Goal: Task Accomplishment & Management: Use online tool/utility

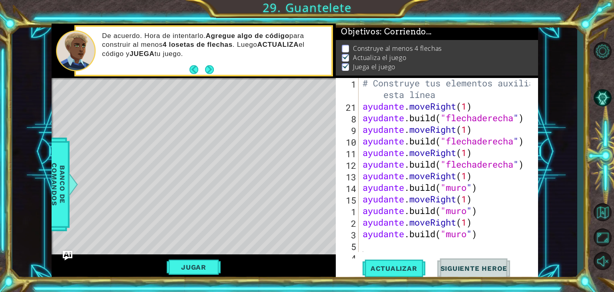
scroll to position [82, 0]
type textarea "helper.moveRight(1)"
click at [504, 109] on div "# Construye tus elementos auxiliares A CONTINUACIÓN esta línea ayudante . moveR…" at bounding box center [447, 181] width 173 height 209
click at [359, 104] on div "helper.moveRight(1) 1 21 8 9 10 11 12 13 14 15 1 2 3 5 4 6 # Construye tus elem…" at bounding box center [436, 165] width 200 height 174
click at [360, 105] on div "helper.moveRight(1) 1 21 8 9 10 11 12 13 14 15 1 2 3 5 4 6 # Construye tus elem…" at bounding box center [436, 165] width 200 height 174
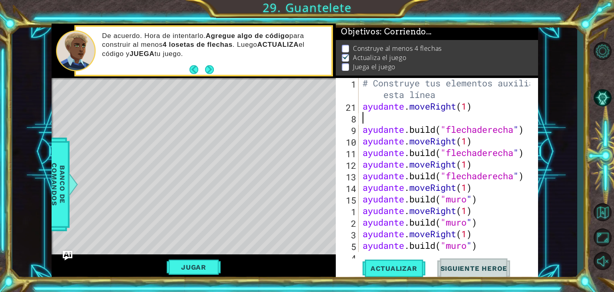
type textarea "helper.moveRight(1)"
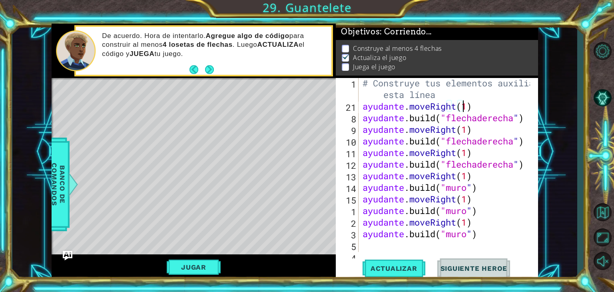
click at [362, 106] on div "# Construye tus elementos auxiliares A CONTINUACIÓN esta línea ayudante . moveR…" at bounding box center [447, 181] width 173 height 209
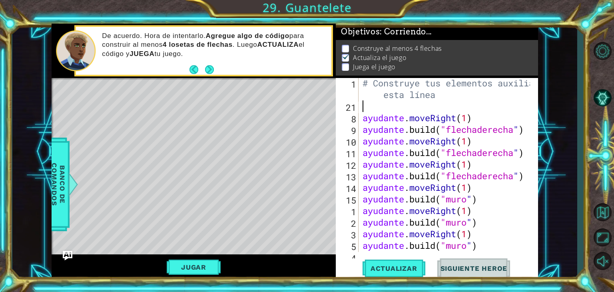
click at [362, 106] on div "# Construye tus elementos auxiliares A CONTINUACIÓN esta línea ayudante . moveR…" at bounding box center [447, 181] width 173 height 209
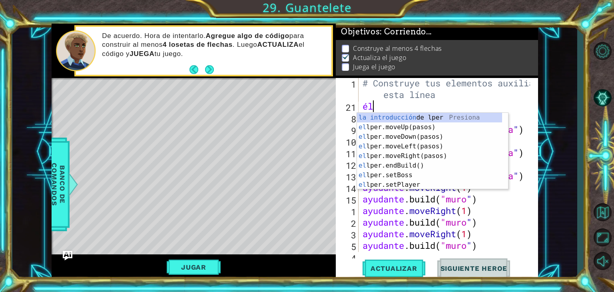
type textarea "hel"
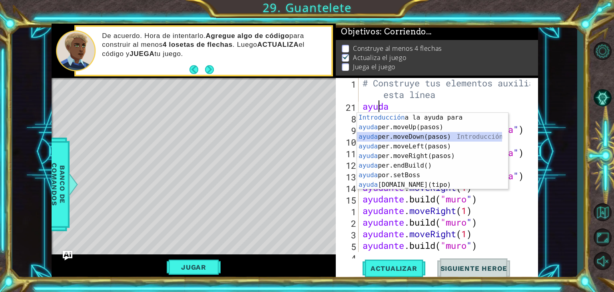
click at [423, 137] on div "Introducción a la ayuda para la presión ayuda per.moveUp(pasos) Introducción a …" at bounding box center [429, 161] width 145 height 96
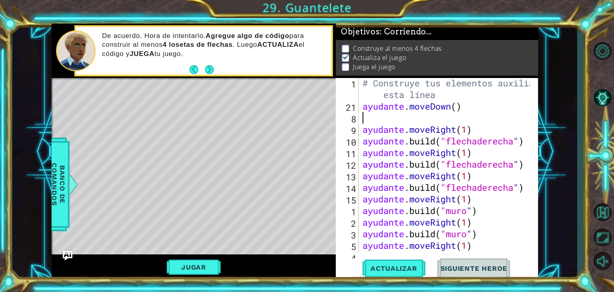
click at [472, 110] on div "# Construye tus elementos auxiliares A CONTINUACIÓN esta línea ayudante . moveD…" at bounding box center [447, 181] width 173 height 209
type textarea "helper.moveDown(1)"
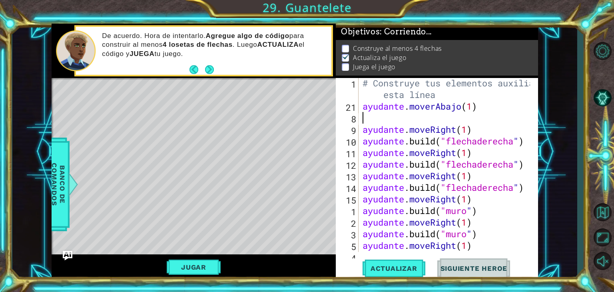
click at [474, 120] on div "# Construye tus elementos auxiliares A CONTINUACIÓN esta línea ayudante . mover…" at bounding box center [447, 181] width 173 height 209
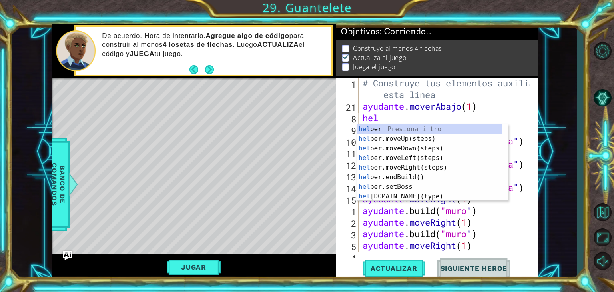
scroll to position [0, 0]
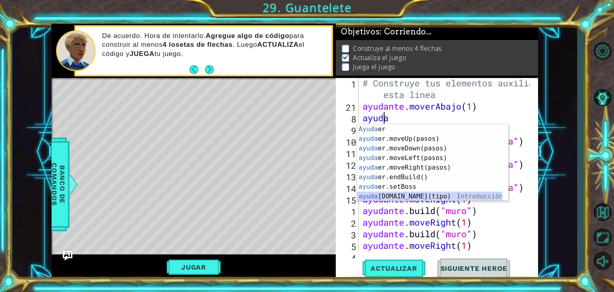
click at [440, 192] on div "Ayuda er Presiona intro ayuda er.moveUp(pasos) Introducción a la presión ayuda …" at bounding box center [429, 172] width 145 height 96
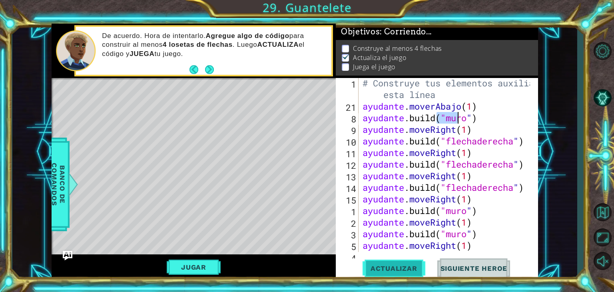
type textarea "[DOMAIN_NAME]("wall")"
click at [385, 260] on button "Actualizar" at bounding box center [394, 268] width 63 height 20
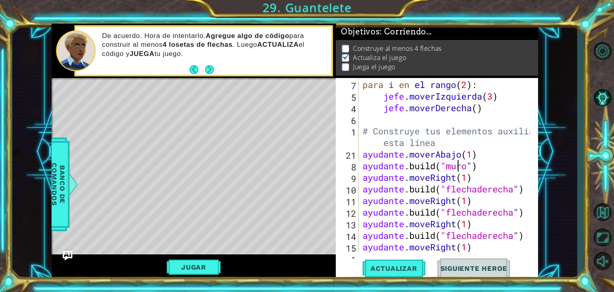
scroll to position [82, 0]
